Goal: Register for event/course

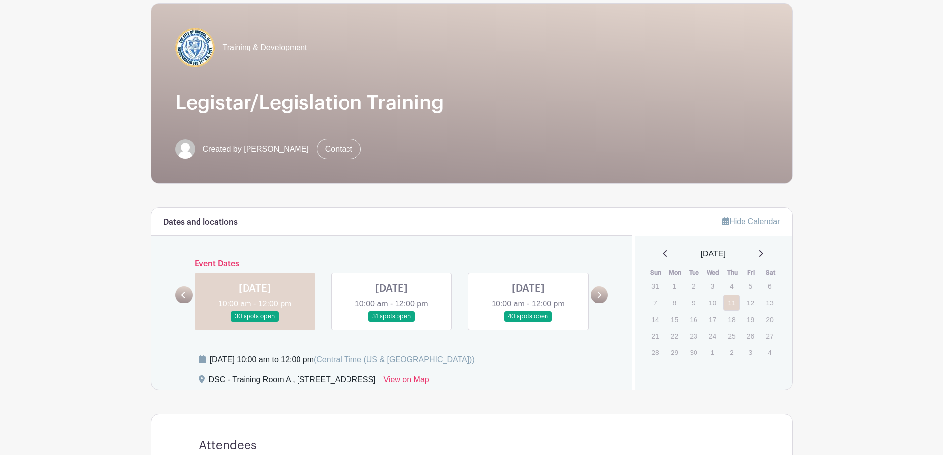
scroll to position [198, 0]
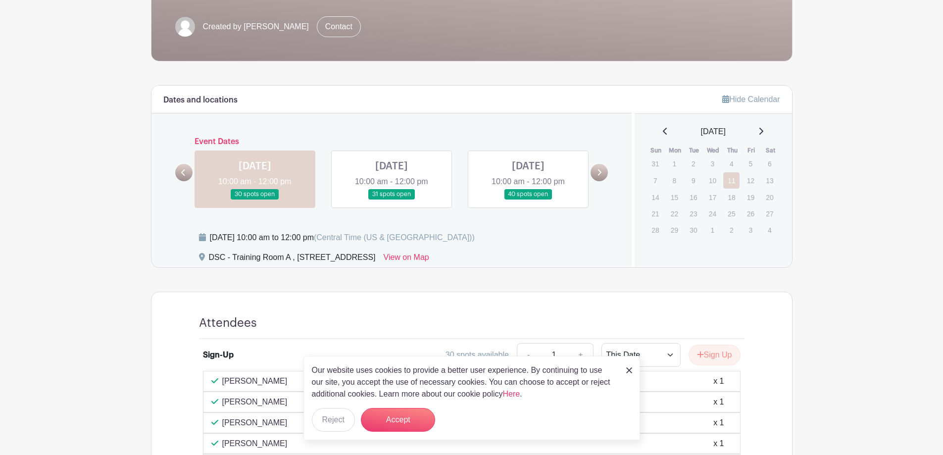
click at [392, 200] on link at bounding box center [392, 200] width 0 height 0
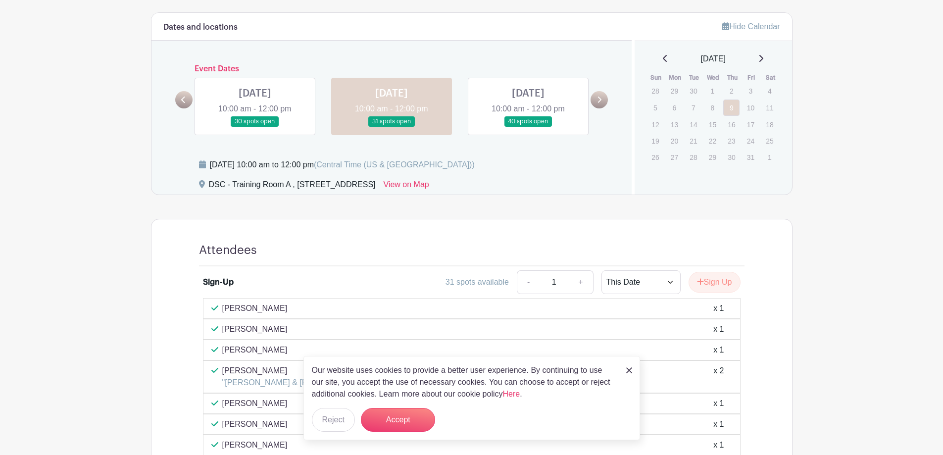
scroll to position [347, 0]
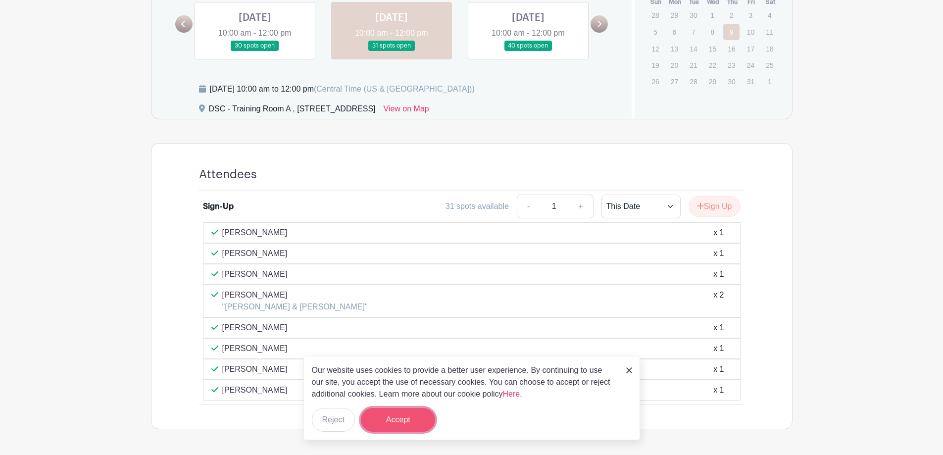
click at [388, 419] on button "Accept" at bounding box center [398, 420] width 74 height 24
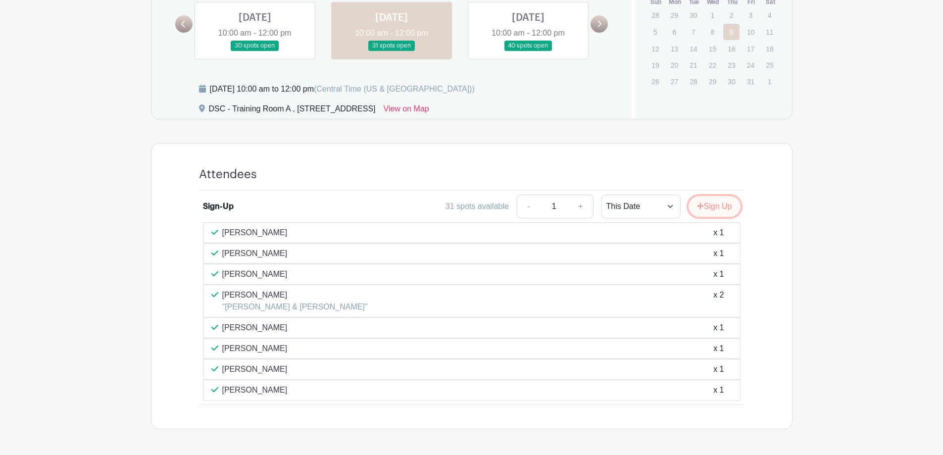
click at [699, 210] on icon "submit" at bounding box center [700, 206] width 7 height 8
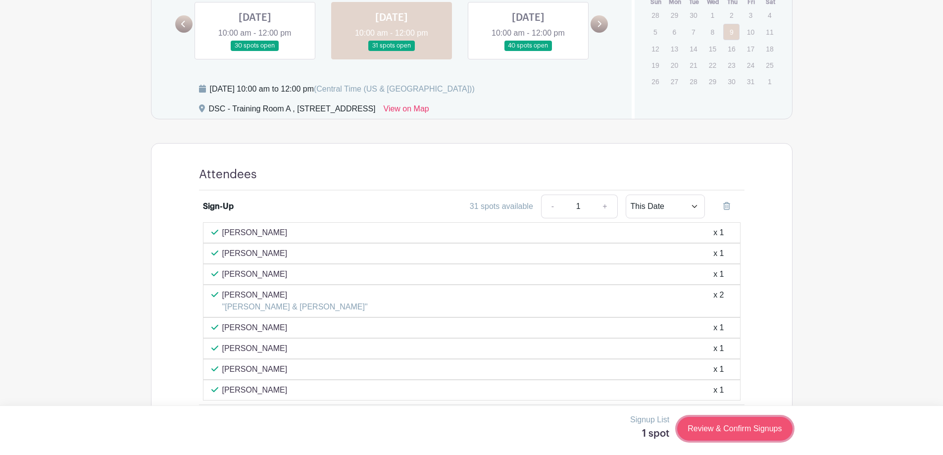
click at [772, 434] on link "Review & Confirm Signups" at bounding box center [734, 429] width 115 height 24
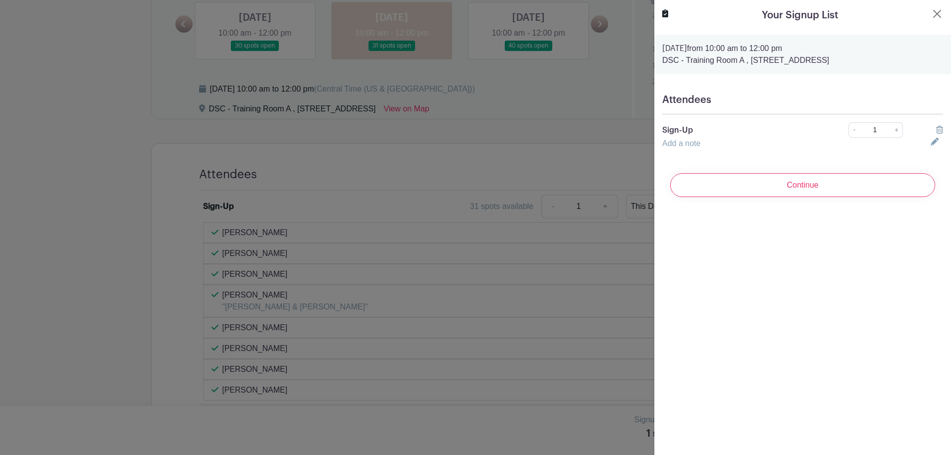
drag, startPoint x: 793, startPoint y: 183, endPoint x: 786, endPoint y: 184, distance: 7.0
click at [792, 183] on input "Continue" at bounding box center [802, 185] width 265 height 24
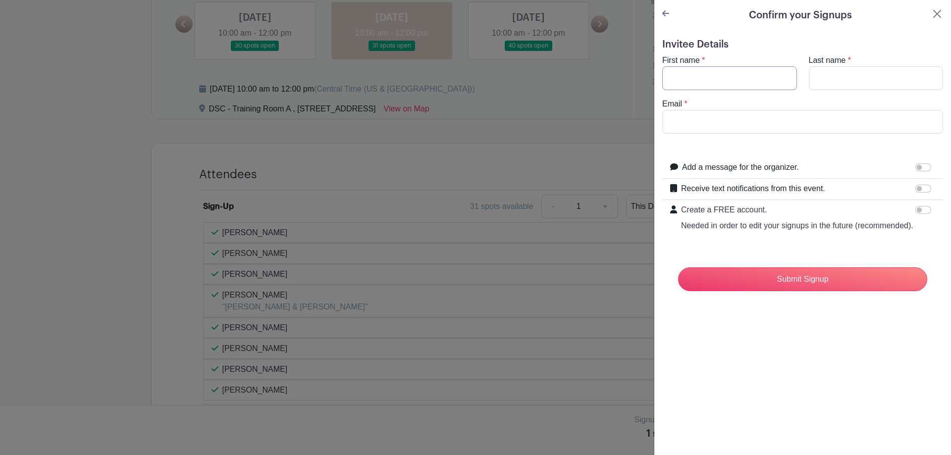
click at [697, 73] on input "First name" at bounding box center [729, 78] width 135 height 24
type input "[PERSON_NAME]"
type input "[EMAIL_ADDRESS][DOMAIN_NAME]"
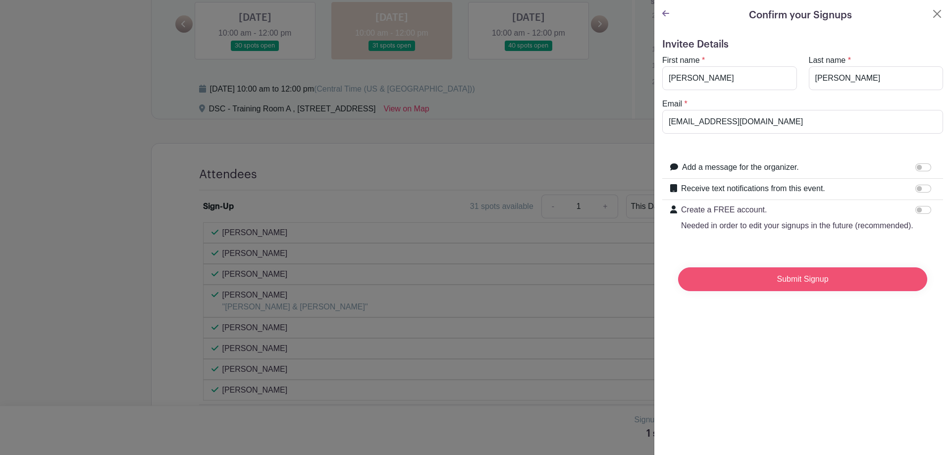
click at [815, 291] on input "Submit Signup" at bounding box center [802, 279] width 249 height 24
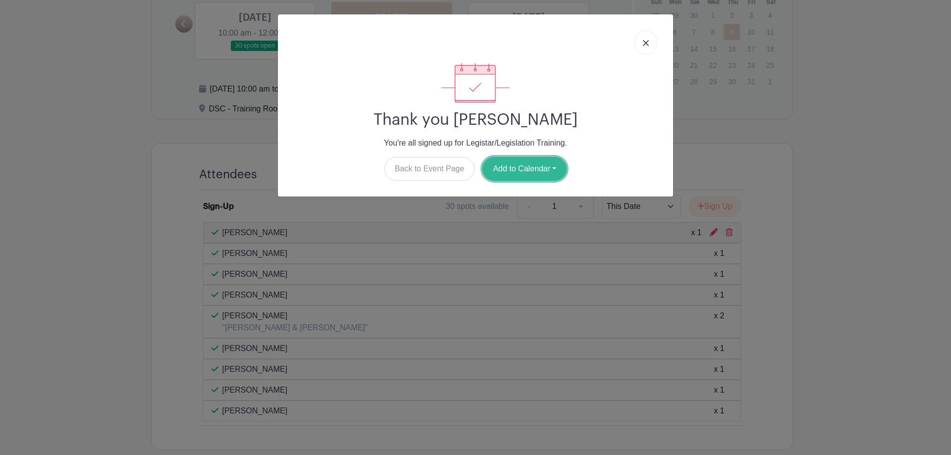
click at [516, 171] on button "Add to Calendar" at bounding box center [524, 169] width 84 height 24
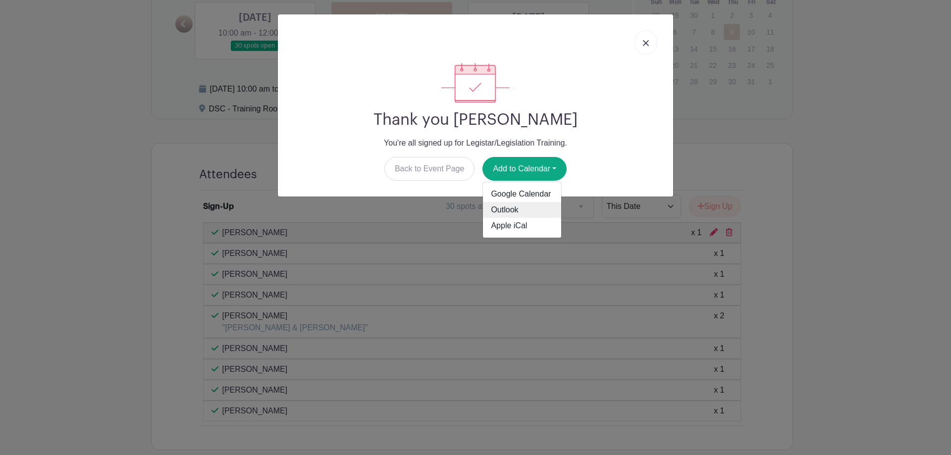
click at [503, 208] on link "Outlook" at bounding box center [522, 210] width 78 height 16
drag, startPoint x: 649, startPoint y: 47, endPoint x: 631, endPoint y: 43, distance: 18.6
click at [649, 47] on link at bounding box center [645, 42] width 23 height 25
